Goal: Information Seeking & Learning: Check status

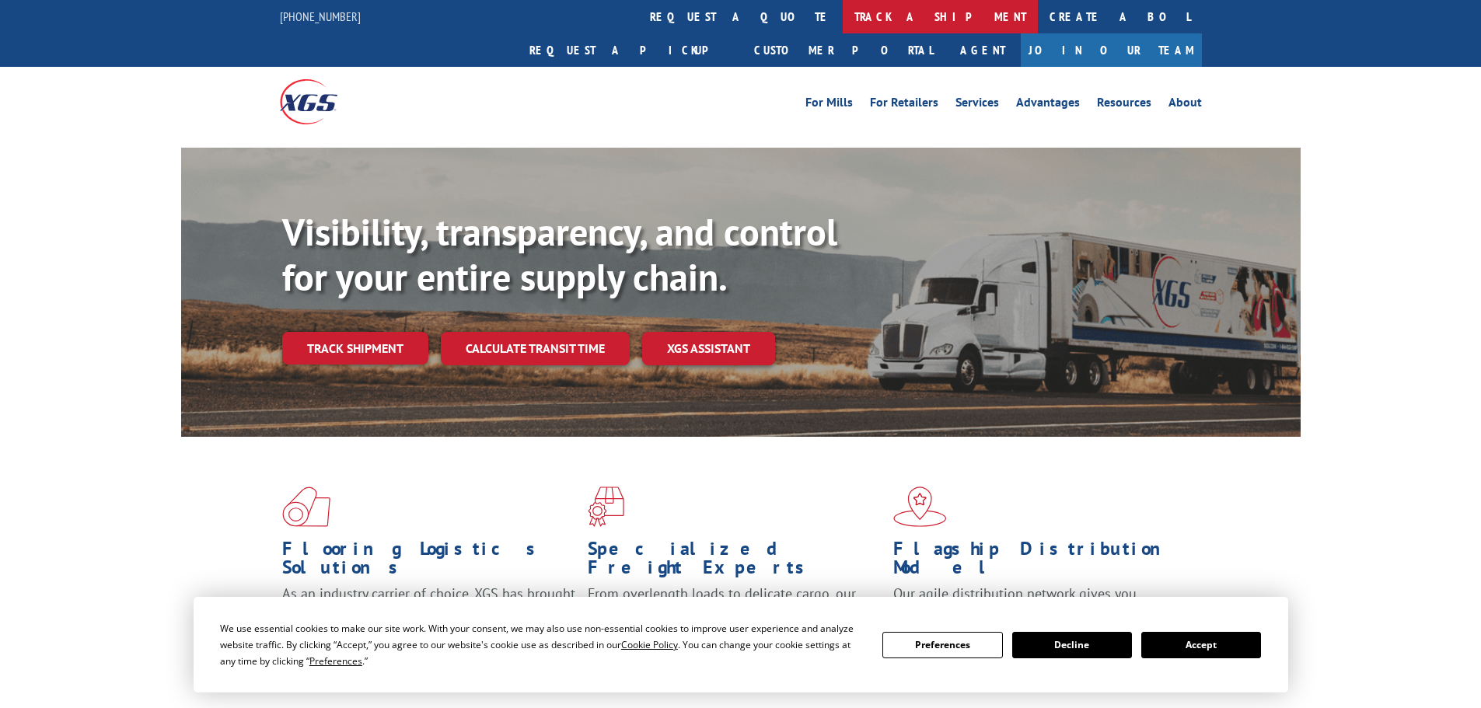
click at [843, 22] on link "track a shipment" at bounding box center [940, 16] width 195 height 33
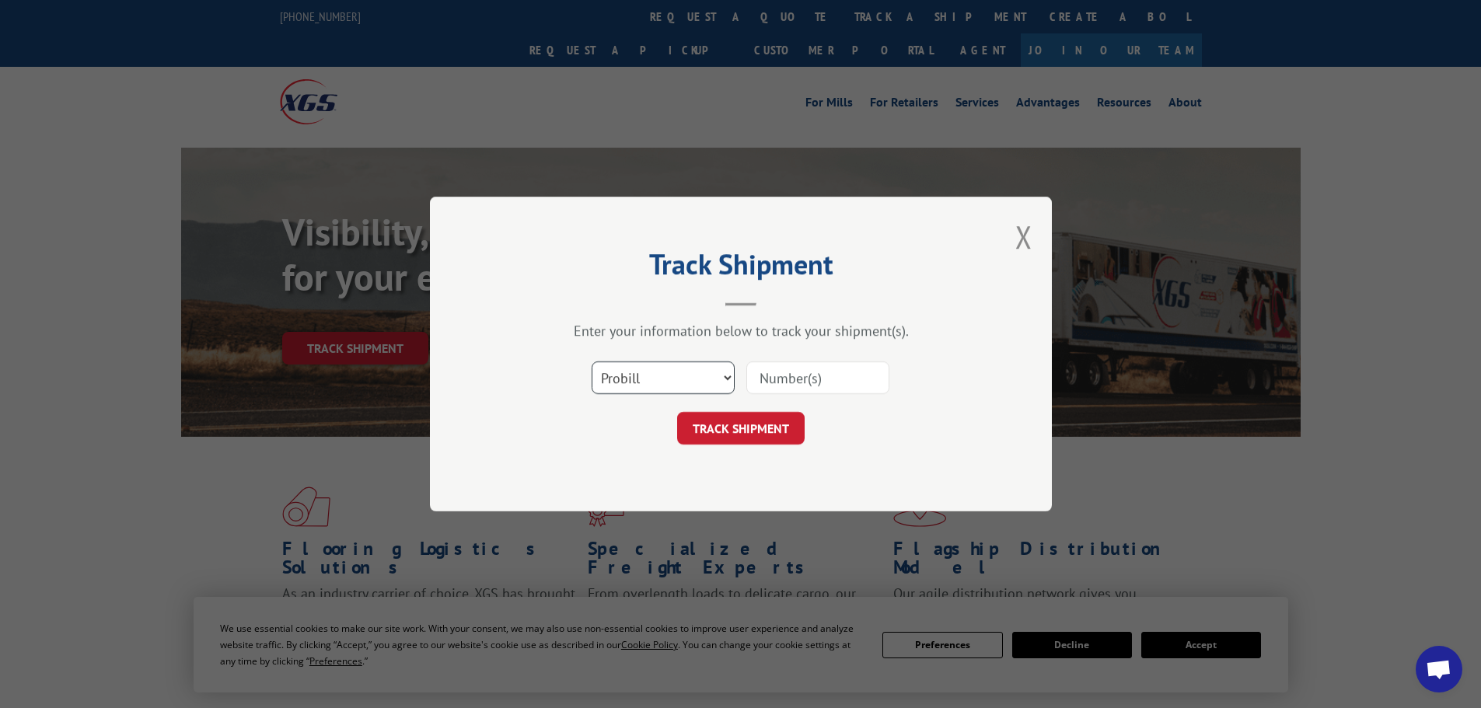
click at [663, 380] on select "Select category... Probill BOL PO" at bounding box center [662, 377] width 143 height 33
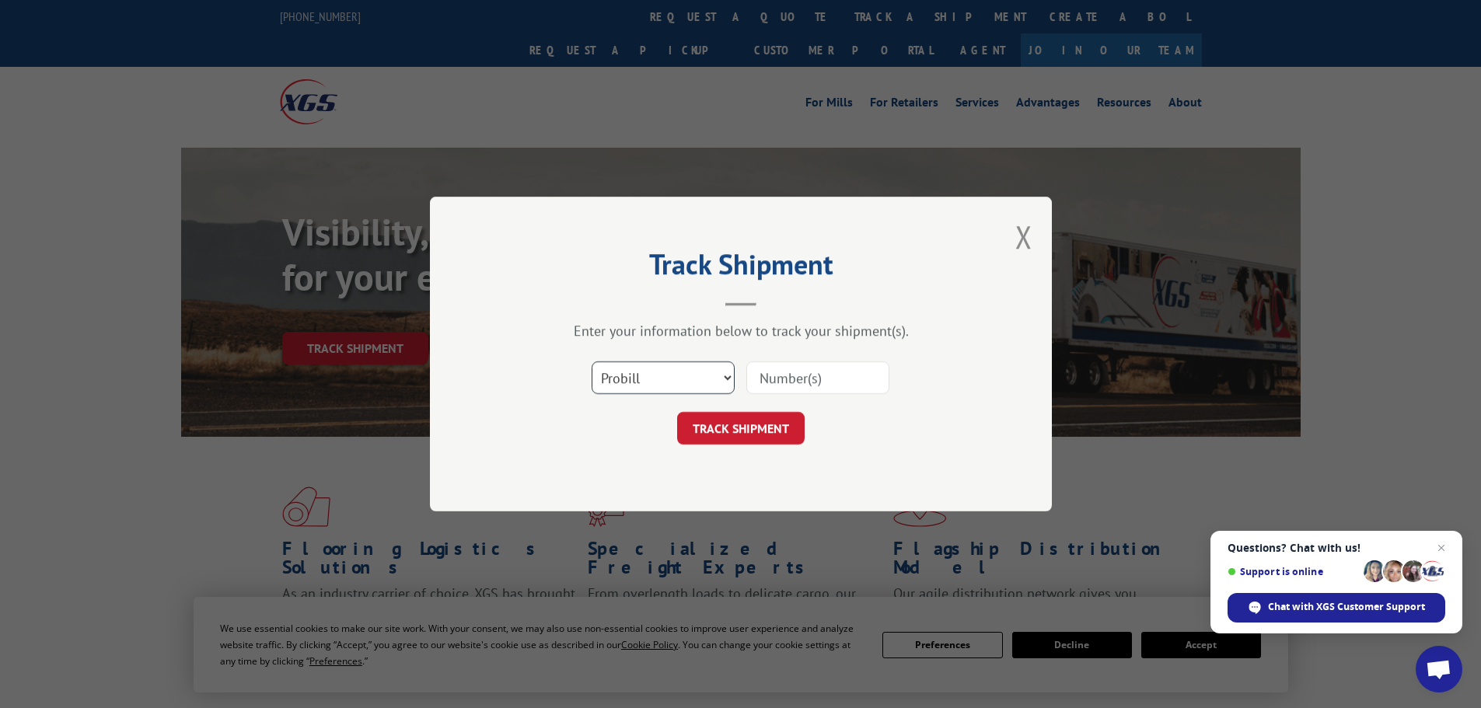
select select "bol"
click at [591, 361] on select "Select category... Probill BOL PO" at bounding box center [662, 377] width 143 height 33
click at [775, 384] on input at bounding box center [817, 377] width 143 height 33
paste input "5513780"
type input "5513780"
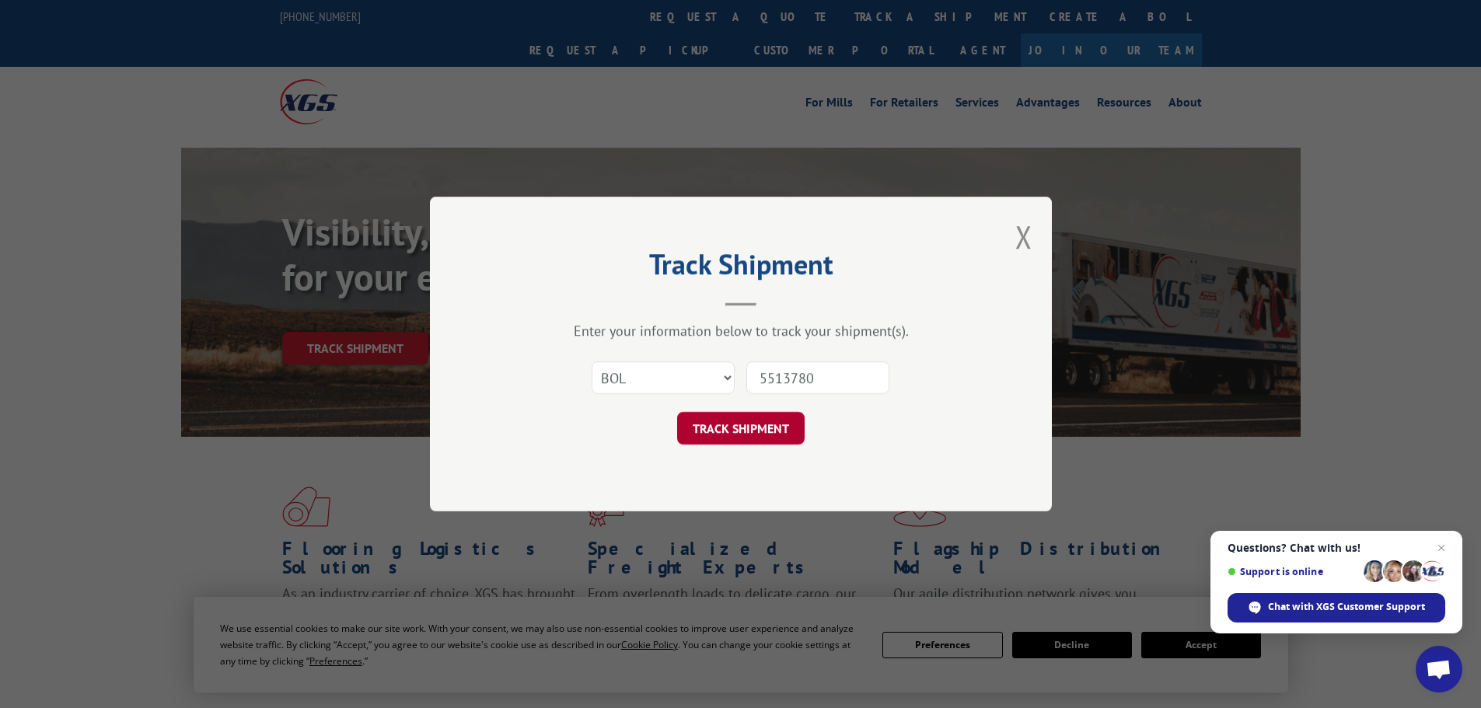
click at [729, 424] on button "TRACK SHIPMENT" at bounding box center [740, 428] width 127 height 33
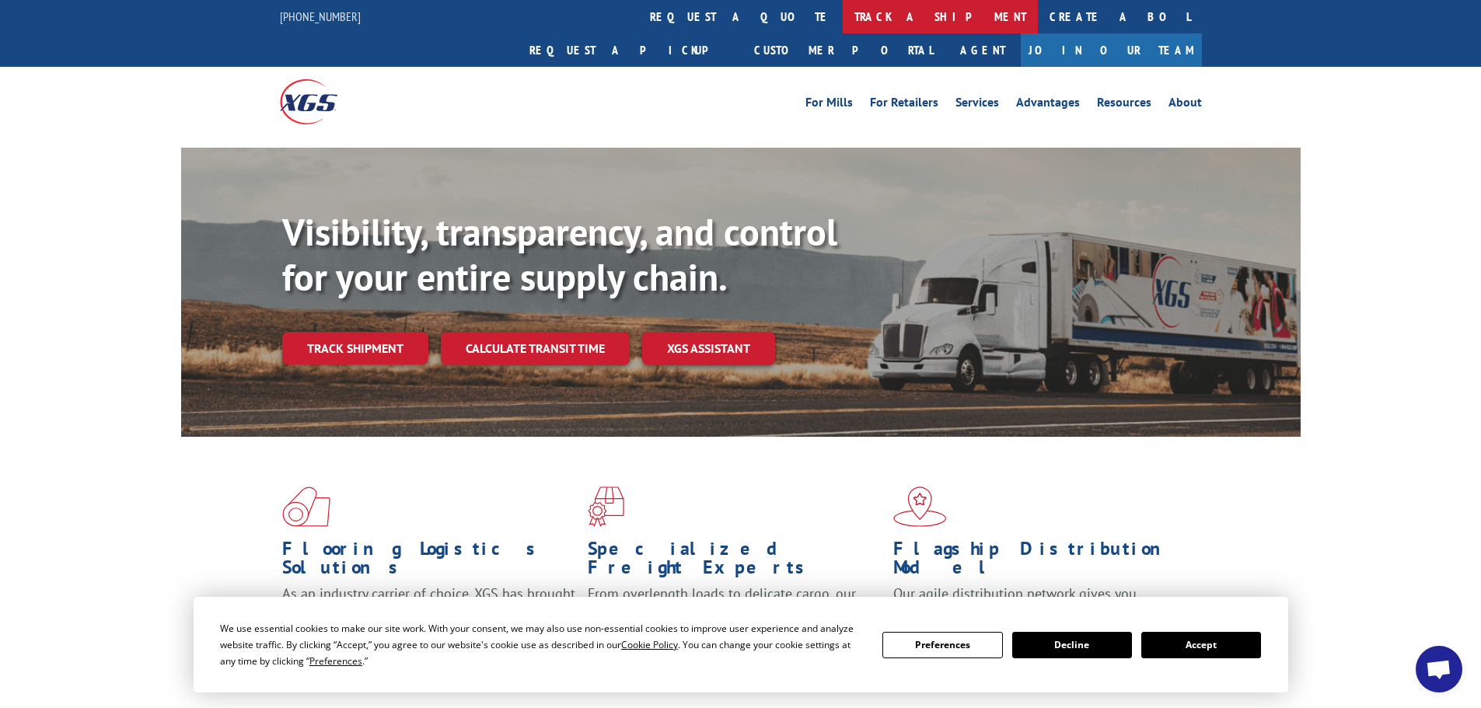
click at [843, 16] on link "track a shipment" at bounding box center [940, 16] width 195 height 33
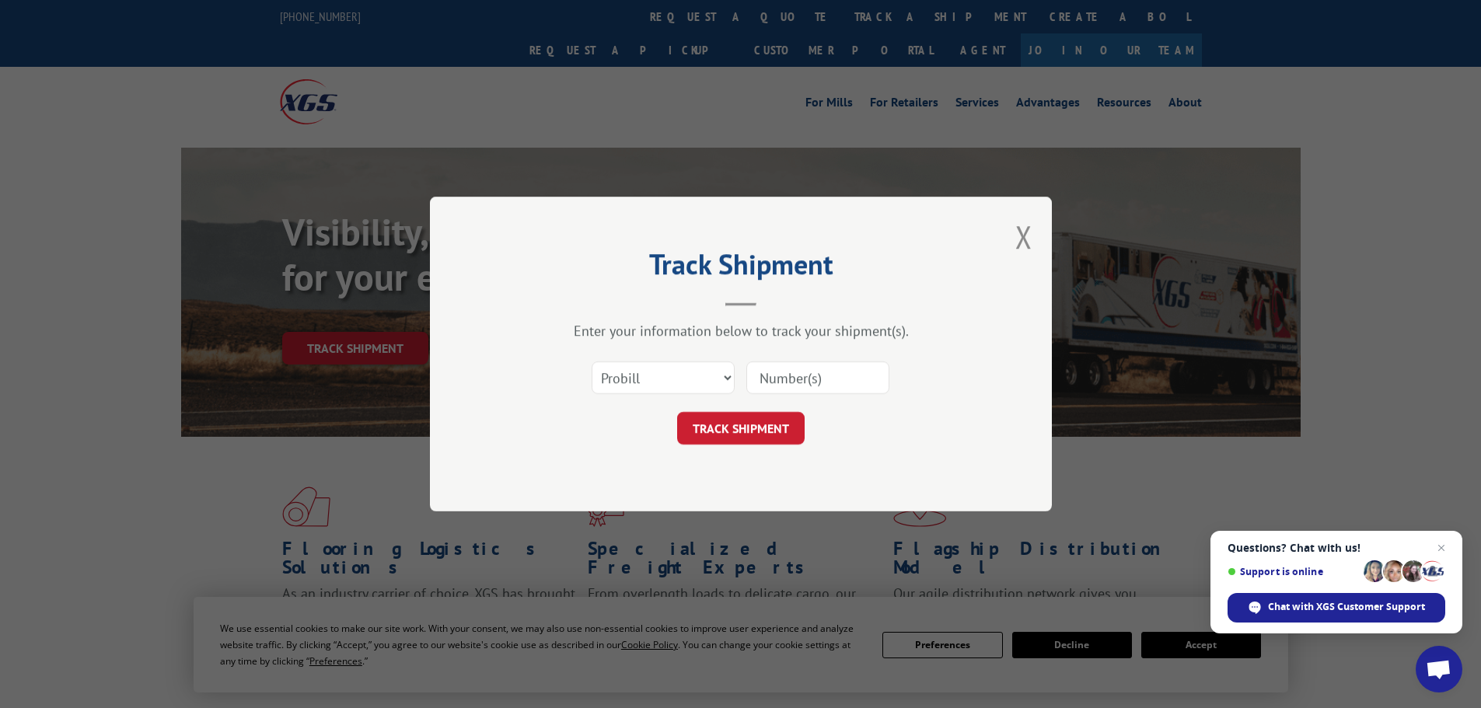
click at [766, 378] on input at bounding box center [817, 377] width 143 height 33
paste input "17639217"
type input "17639217"
click at [754, 425] on button "TRACK SHIPMENT" at bounding box center [740, 428] width 127 height 33
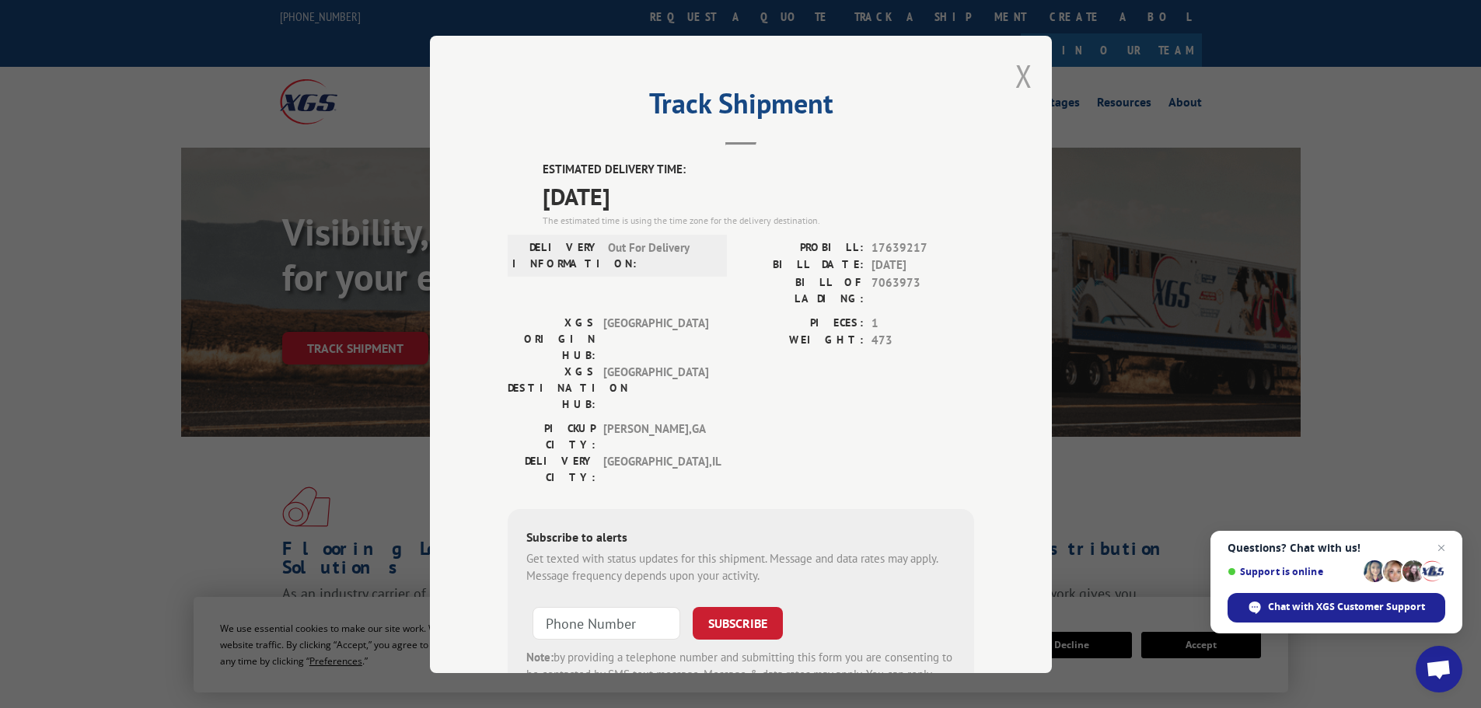
click at [1015, 75] on button "Close modal" at bounding box center [1023, 75] width 17 height 41
